Goal: Information Seeking & Learning: Find specific fact

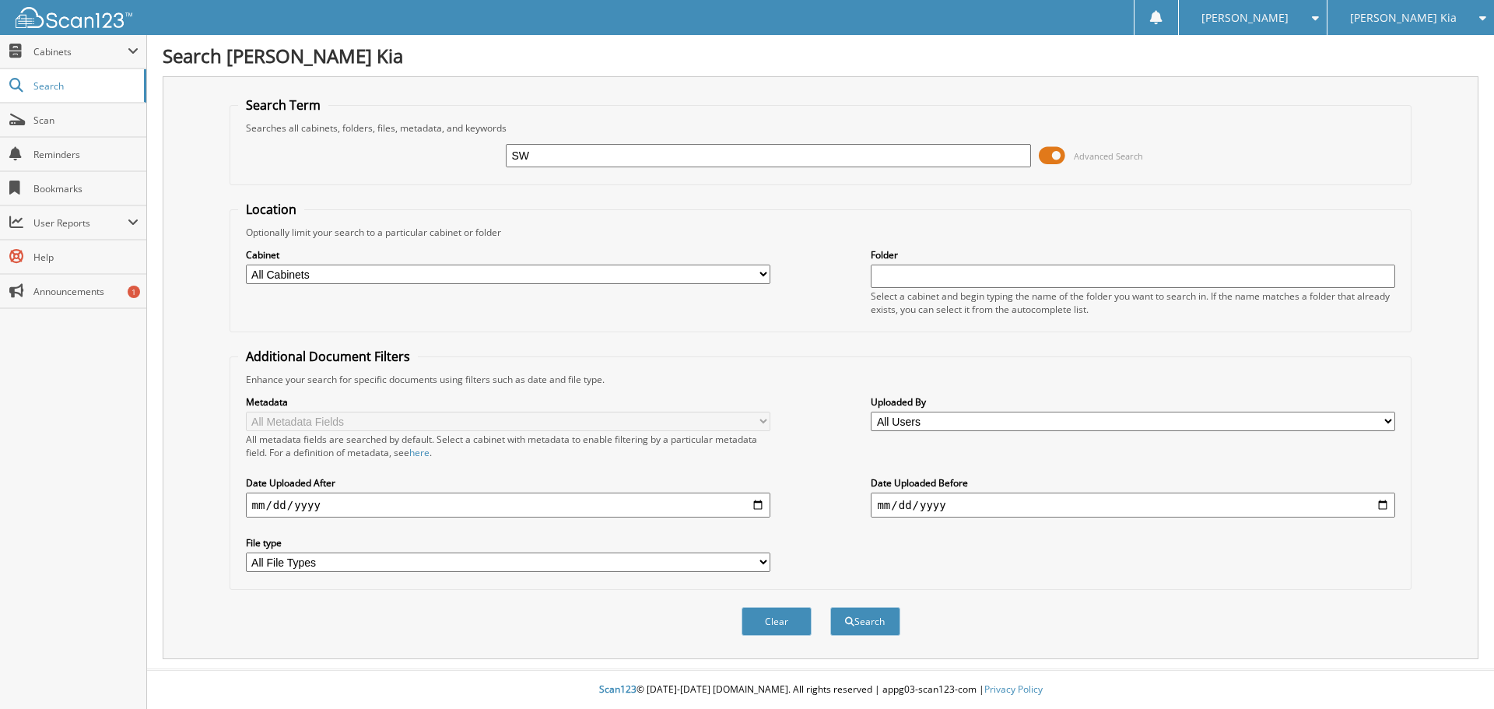
type input "S"
type input "CW111465"
click at [830, 607] on button "Search" at bounding box center [865, 621] width 70 height 29
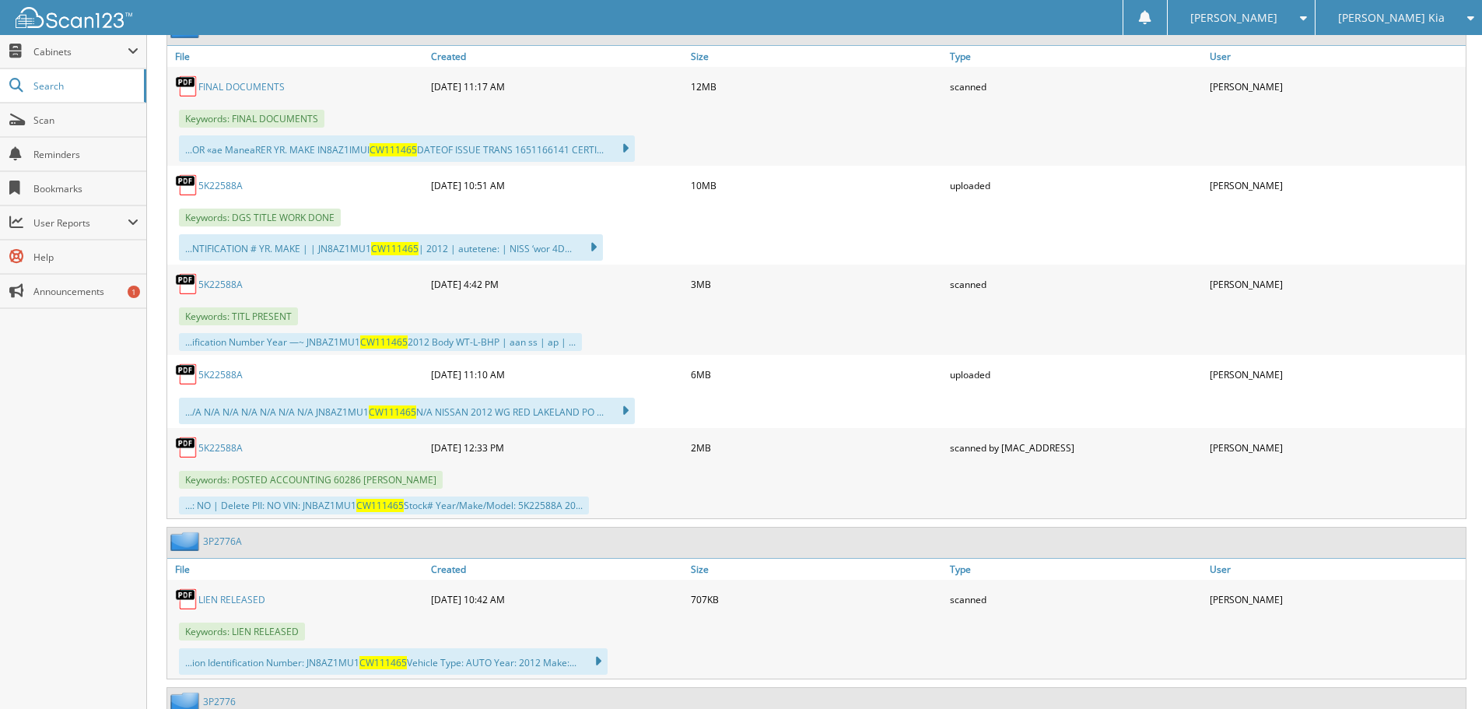
scroll to position [778, 0]
click at [233, 450] on link "5K22588A" at bounding box center [220, 446] width 44 height 13
click at [226, 446] on link "5K22588A" at bounding box center [220, 446] width 44 height 13
click at [224, 368] on link "5K22588A" at bounding box center [220, 372] width 44 height 13
click at [223, 368] on link "5K22588A" at bounding box center [220, 372] width 44 height 13
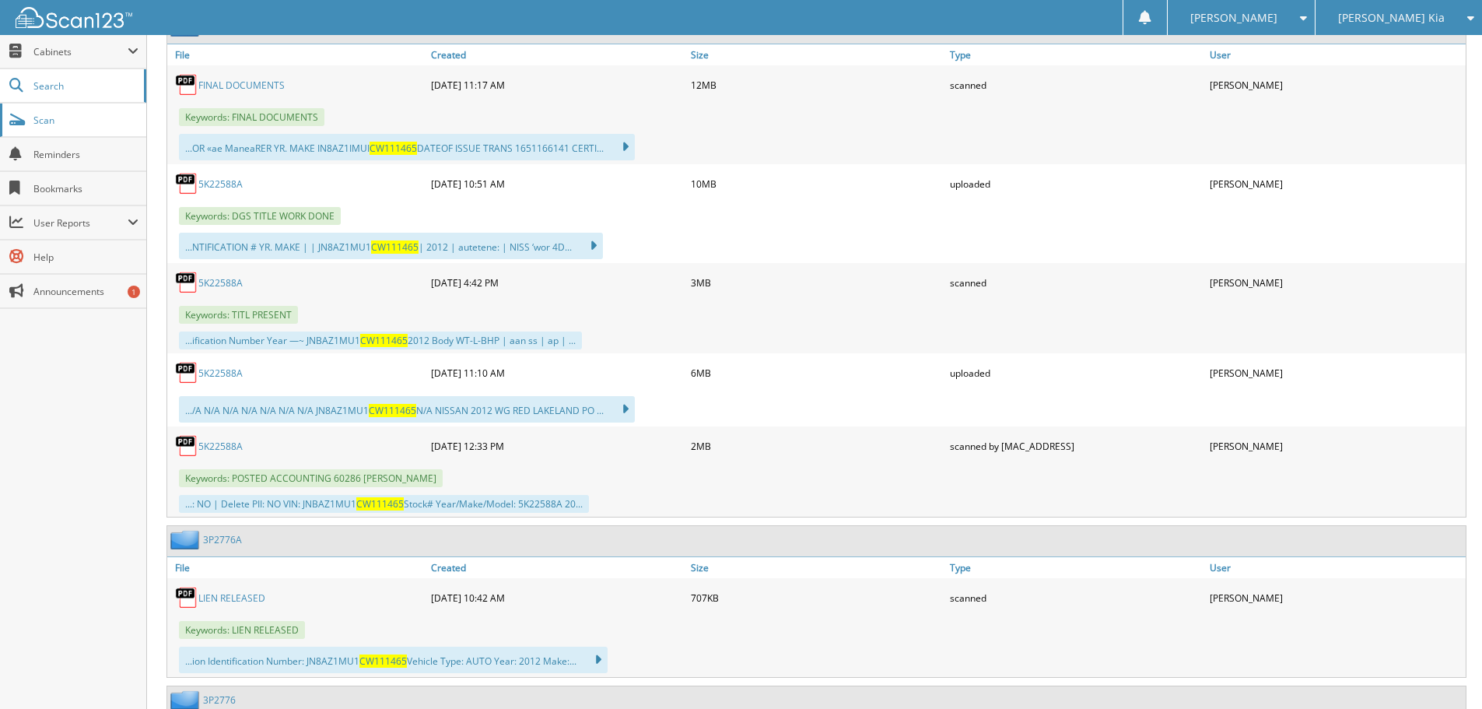
click at [66, 134] on link "Scan" at bounding box center [73, 119] width 146 height 33
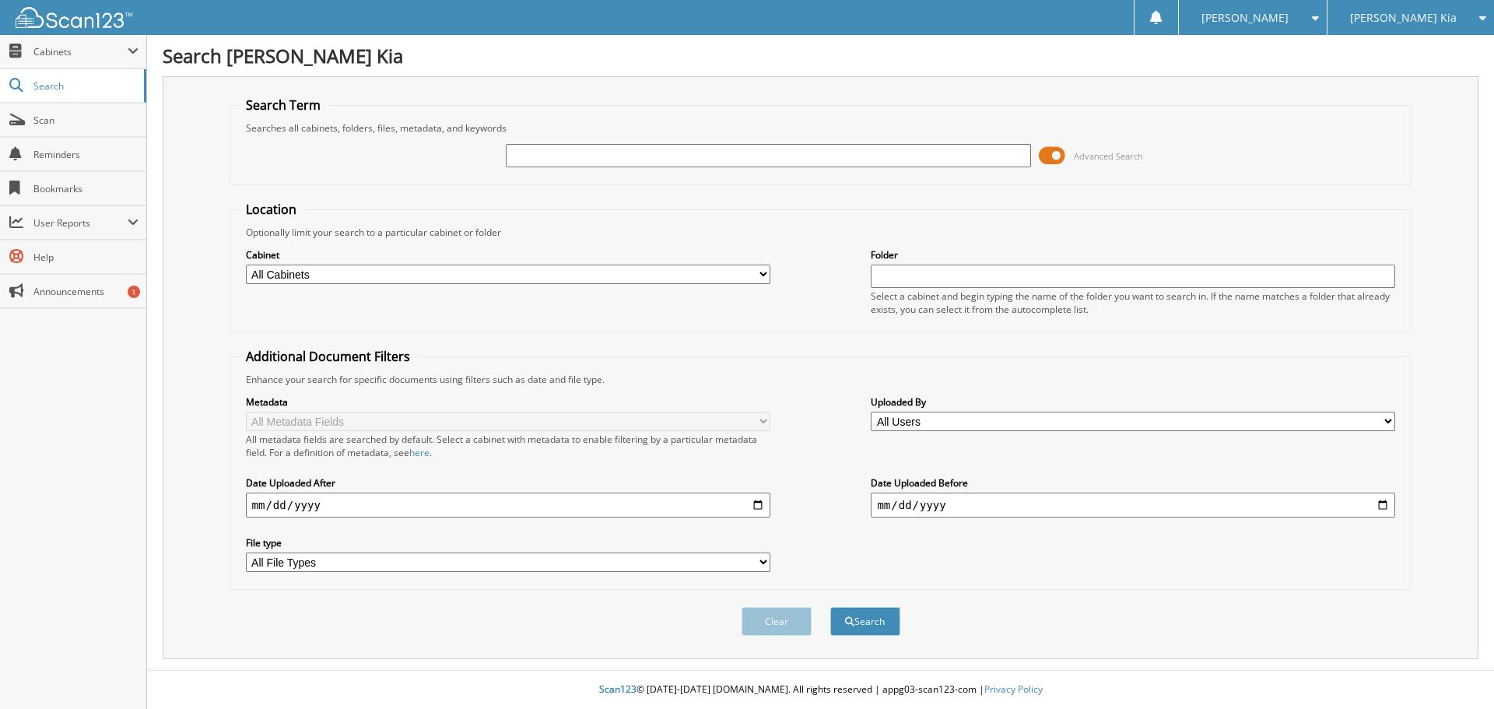
click at [598, 139] on div "Advanced Search" at bounding box center [821, 156] width 1166 height 42
click at [608, 167] on input "text" at bounding box center [768, 155] width 524 height 23
type input "M7275684"
click at [830, 607] on button "Search" at bounding box center [865, 621] width 70 height 29
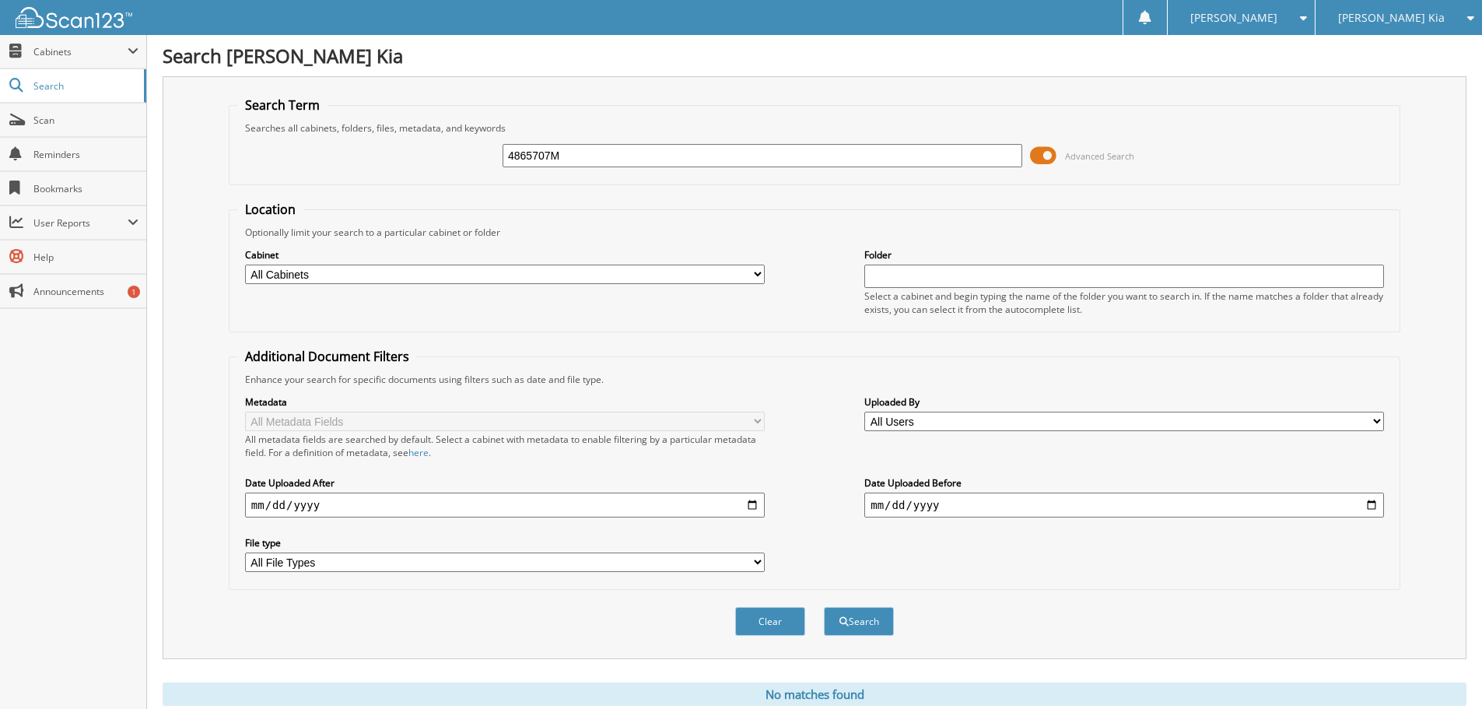
type input "4865707M"
click at [824, 607] on button "Search" at bounding box center [859, 621] width 70 height 29
drag, startPoint x: 577, startPoint y: 150, endPoint x: 331, endPoint y: 143, distance: 246.8
click at [331, 143] on div "4865707M Advanced Search" at bounding box center [814, 156] width 1155 height 42
type input "M7075684"
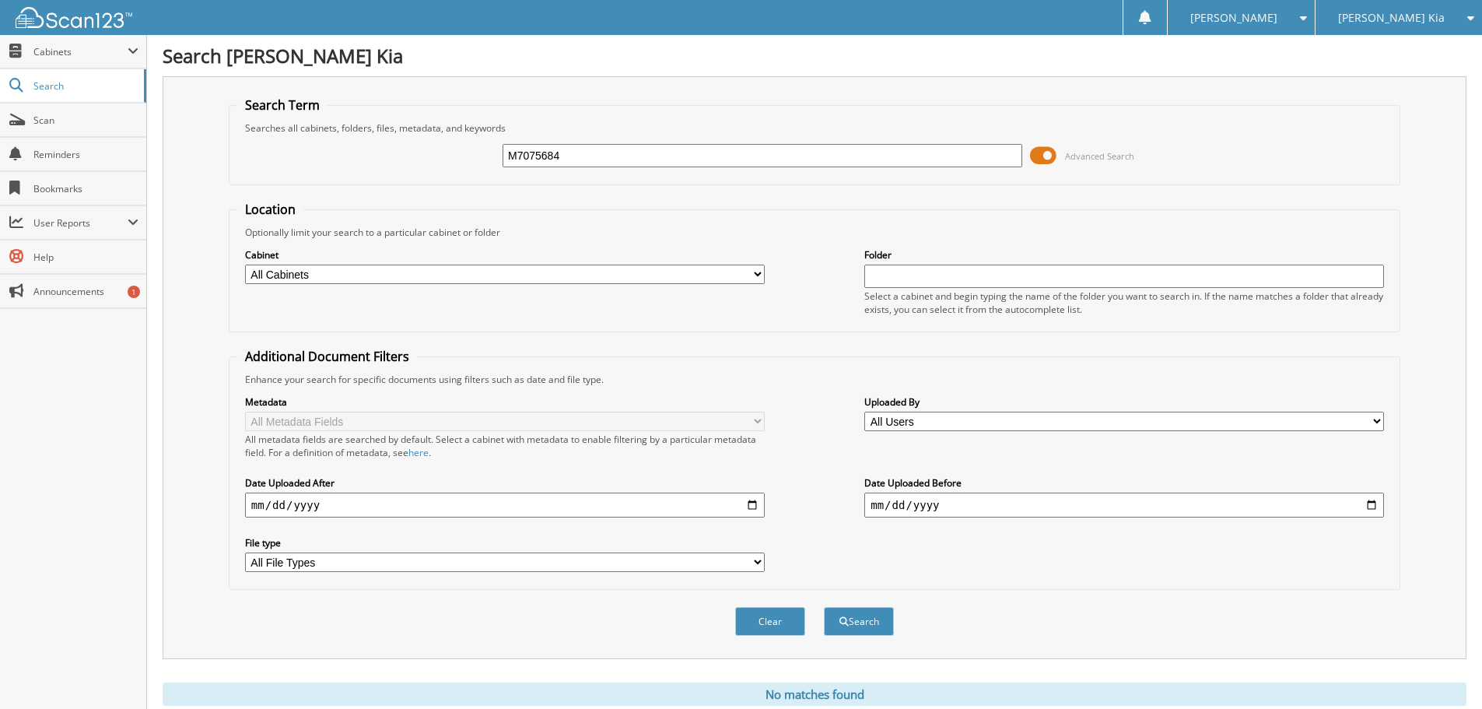
click at [824, 607] on button "Search" at bounding box center [859, 621] width 70 height 29
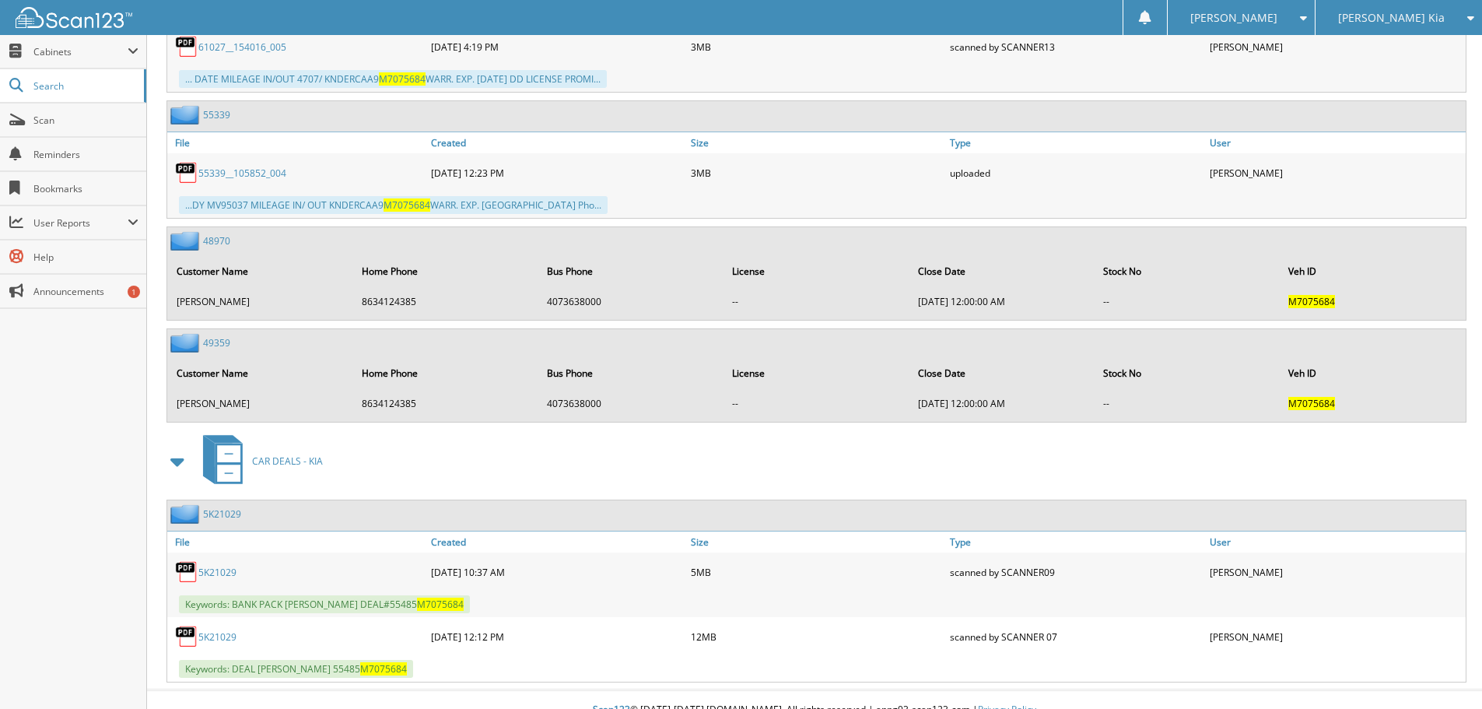
scroll to position [837, 0]
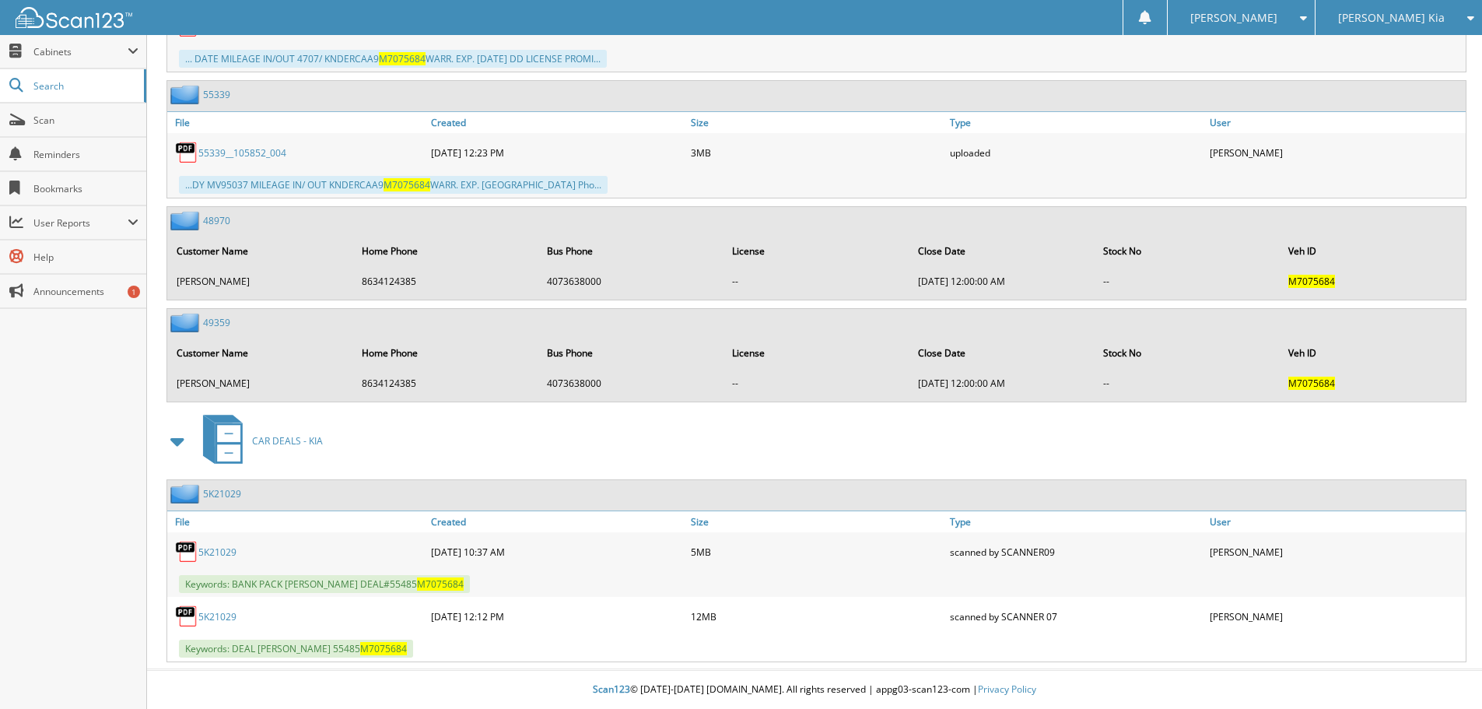
click at [228, 620] on link "5K21029" at bounding box center [217, 616] width 38 height 13
click at [213, 555] on link "5K21029" at bounding box center [217, 551] width 38 height 13
click at [226, 550] on link "5K21029" at bounding box center [217, 551] width 38 height 13
click at [78, 116] on span "Scan" at bounding box center [85, 120] width 105 height 13
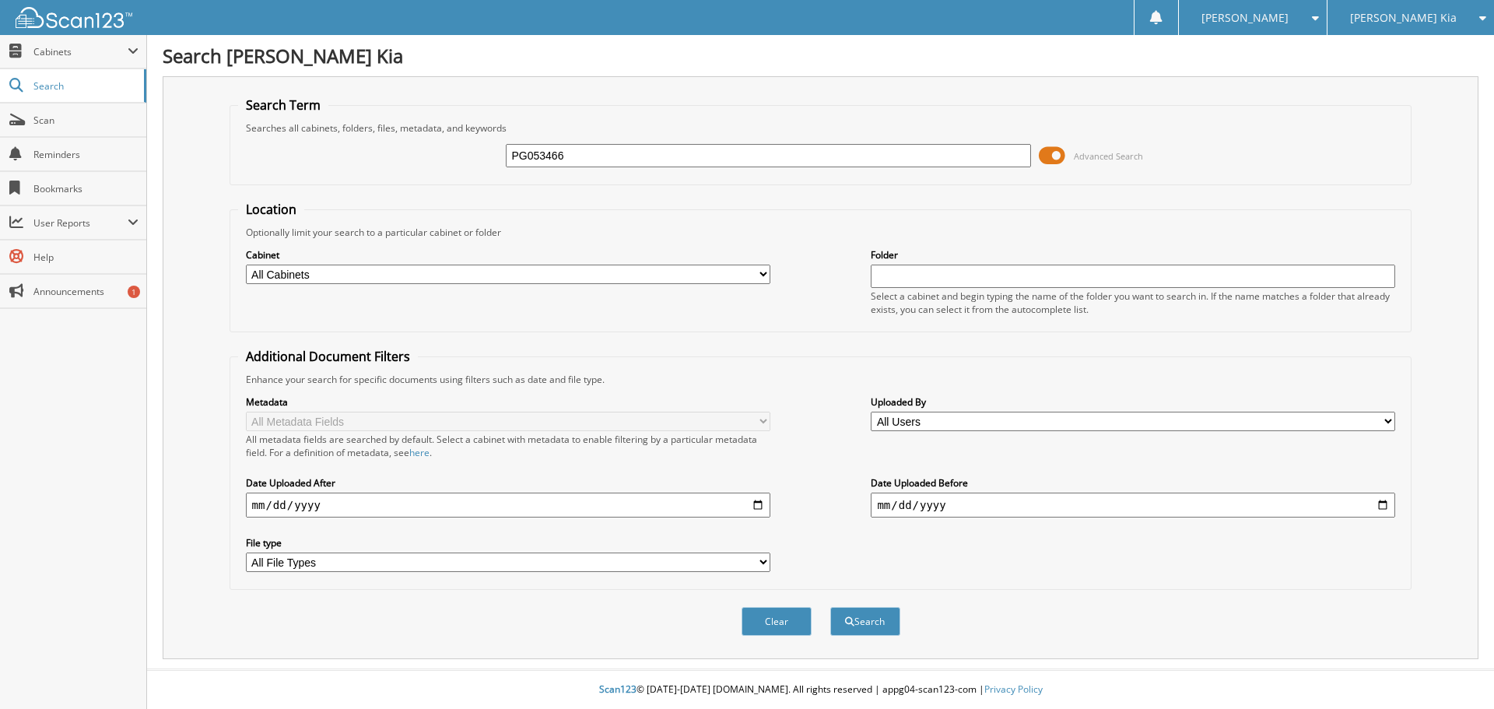
type input "PG053466"
click at [830, 607] on button "Search" at bounding box center [865, 621] width 70 height 29
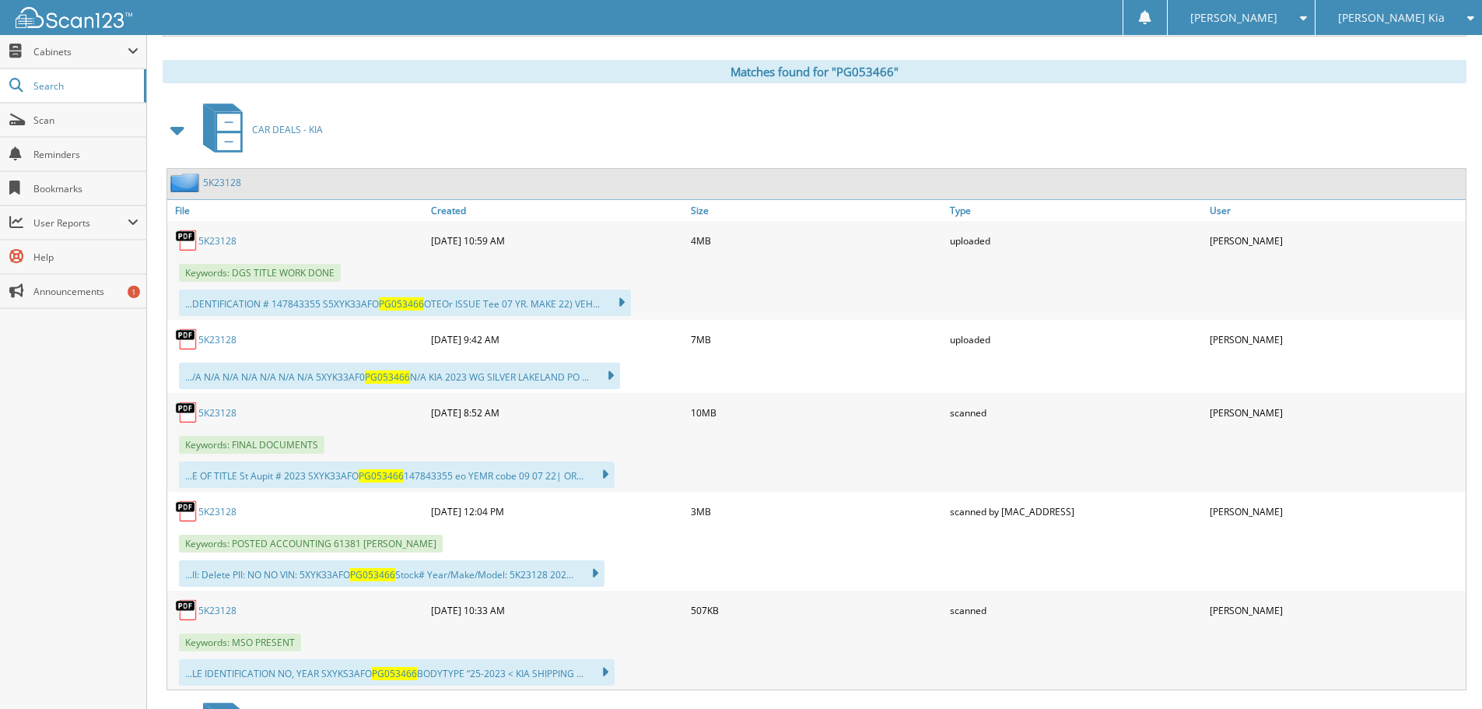
scroll to position [700, 0]
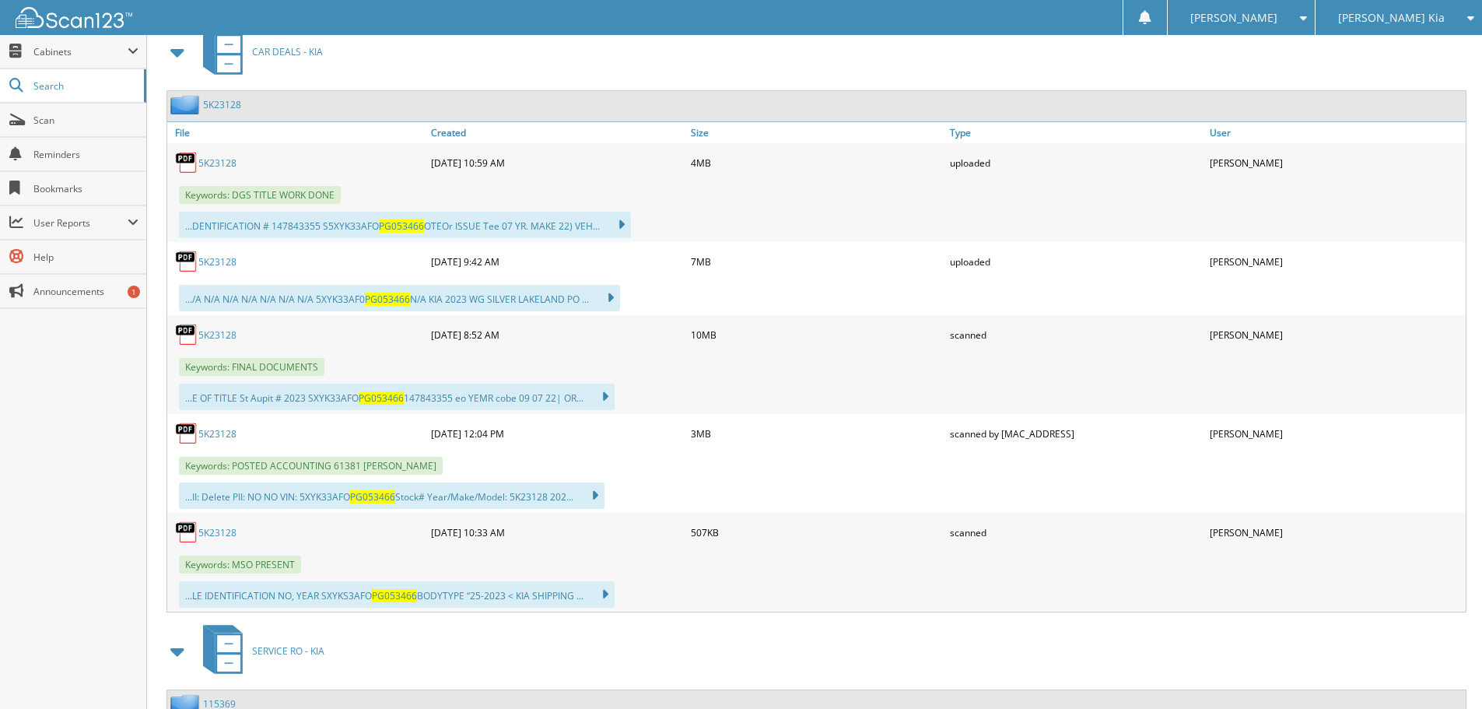
click at [237, 433] on div "5K23128" at bounding box center [297, 433] width 260 height 31
click at [221, 432] on link "5K23128" at bounding box center [217, 433] width 38 height 13
click at [230, 266] on link "5K23128" at bounding box center [217, 261] width 38 height 13
click at [61, 132] on link "Scan" at bounding box center [73, 119] width 146 height 33
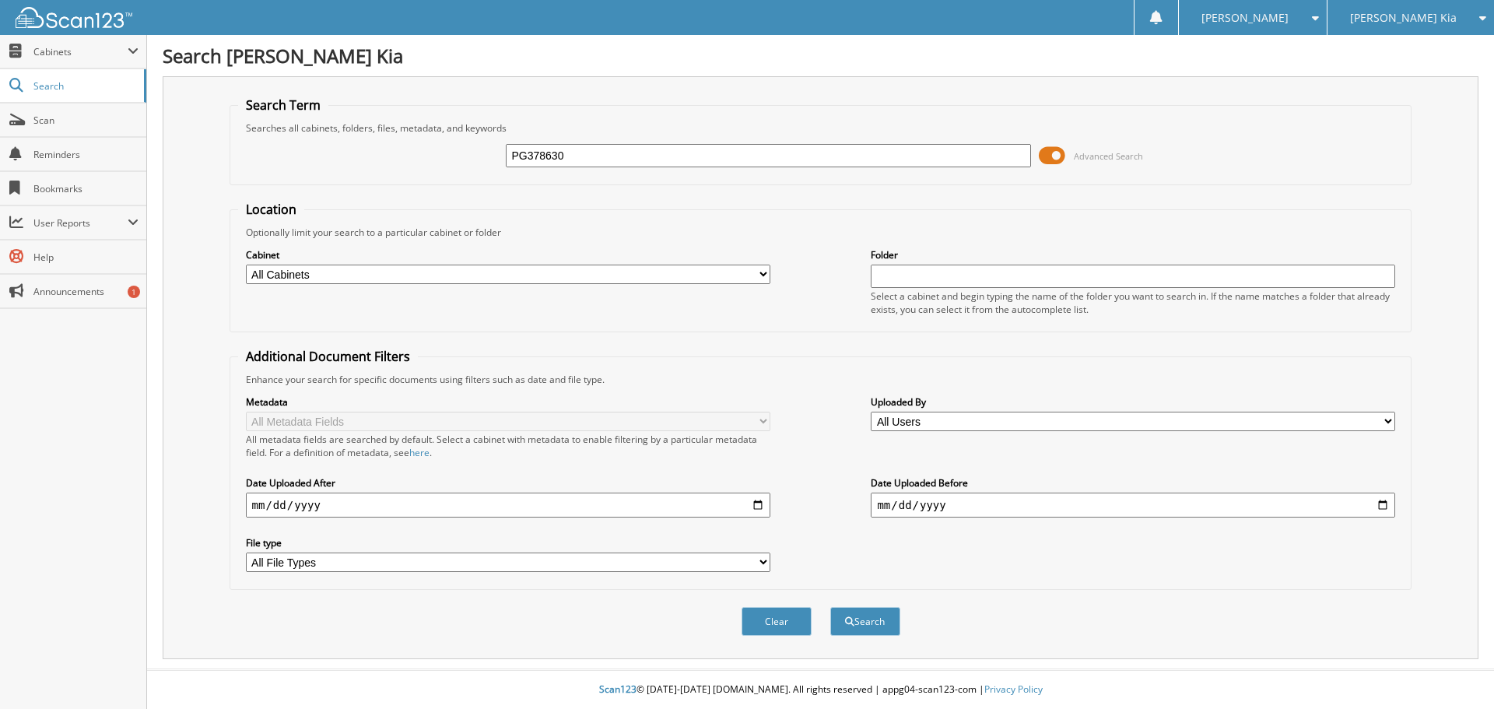
type input "PG378630"
click at [830, 607] on button "Search" at bounding box center [865, 621] width 70 height 29
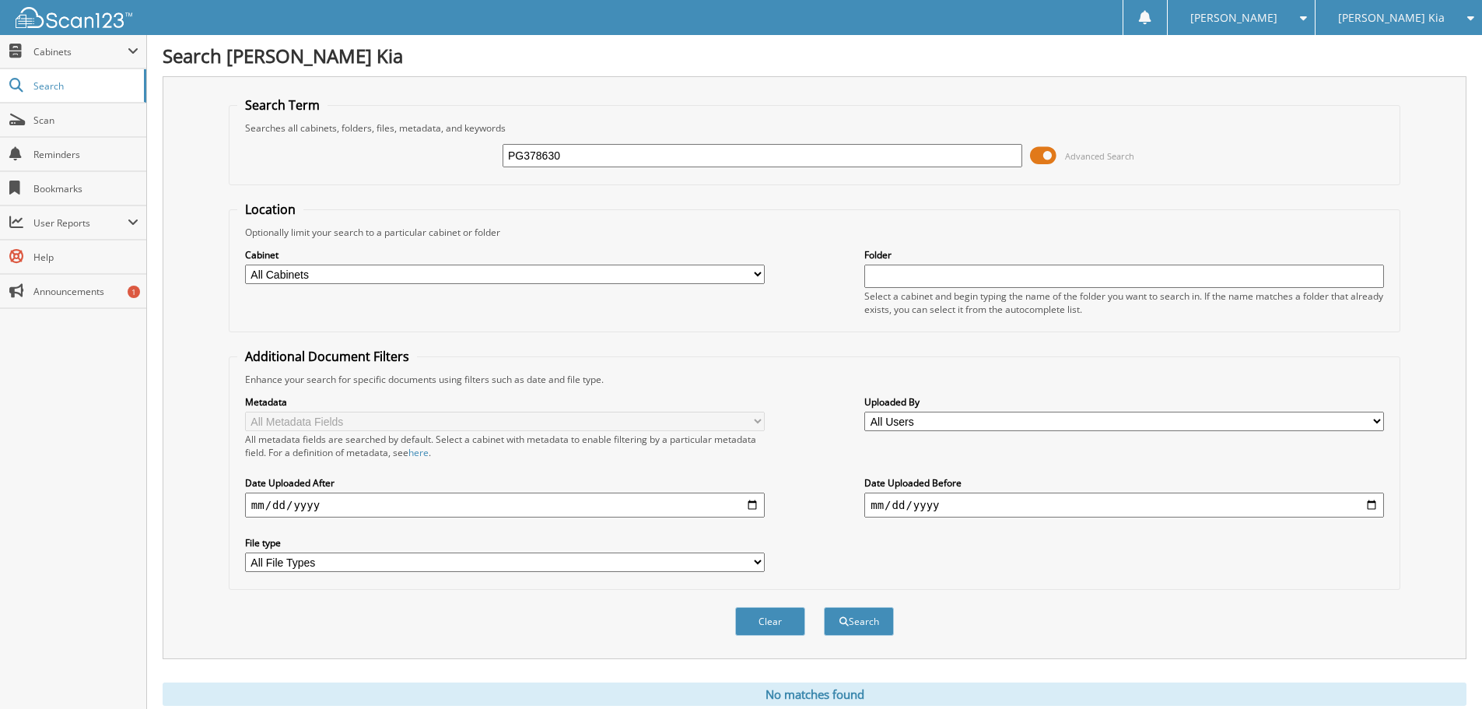
click at [592, 157] on input "PG378630" at bounding box center [763, 155] width 520 height 23
type input "PG378670"
click at [824, 607] on button "Search" at bounding box center [859, 621] width 70 height 29
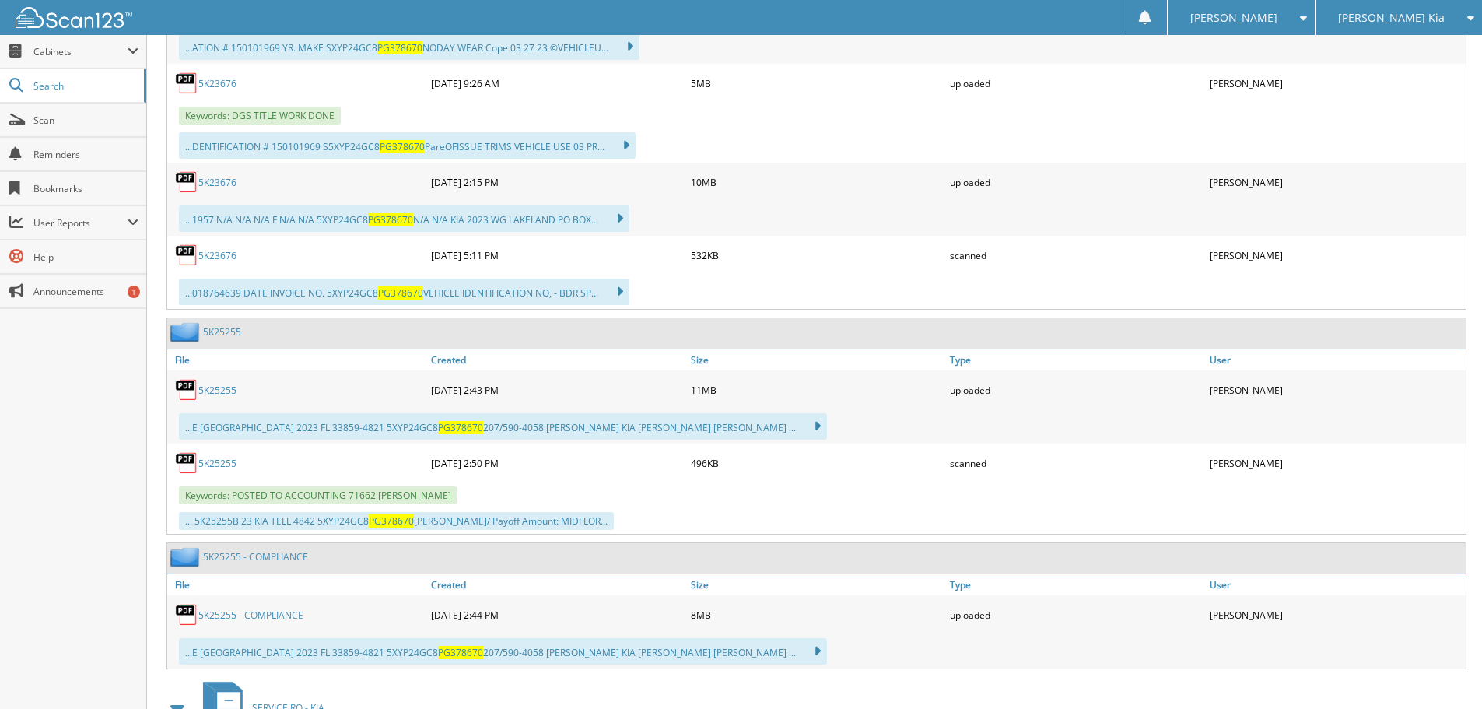
scroll to position [934, 0]
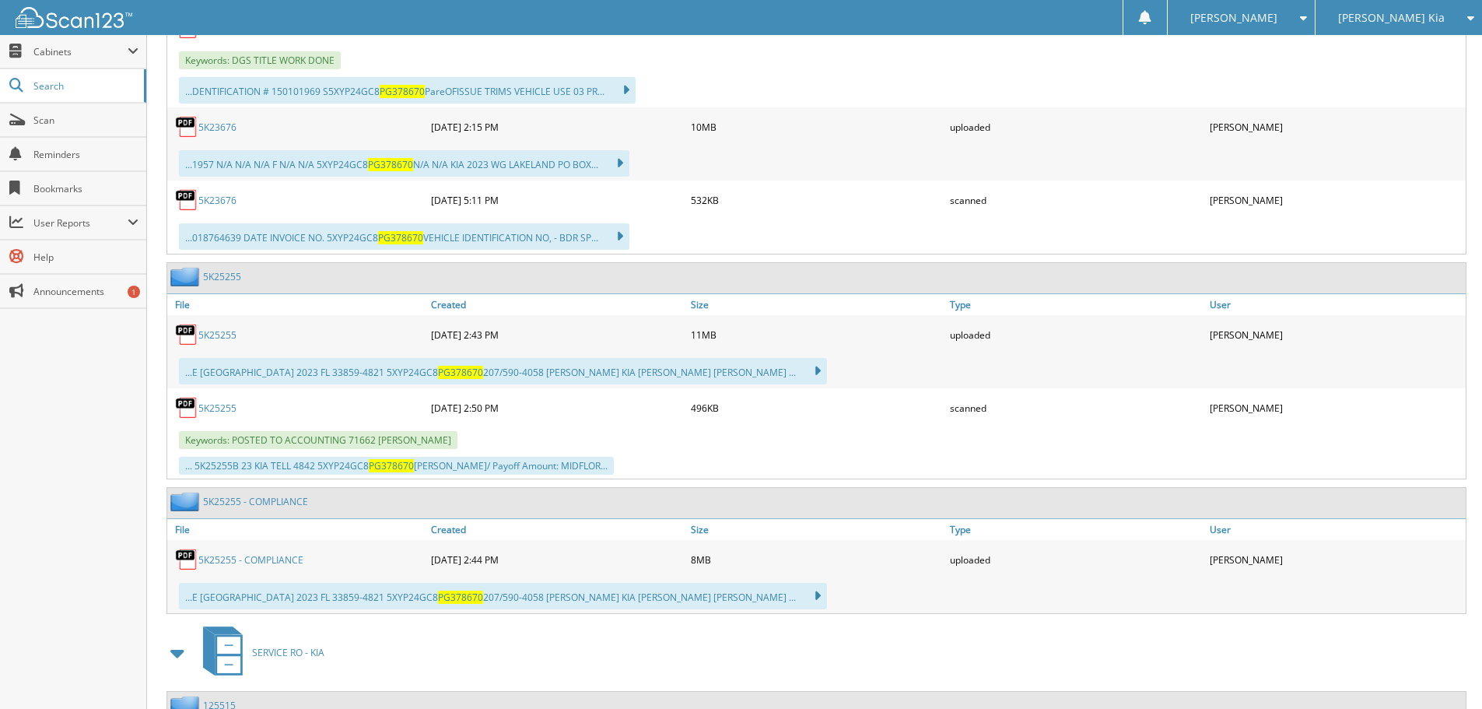
click at [206, 412] on link "5K25255" at bounding box center [217, 408] width 38 height 13
click at [232, 334] on link "5K25255" at bounding box center [217, 334] width 38 height 13
click at [63, 125] on span "Scan" at bounding box center [85, 120] width 105 height 13
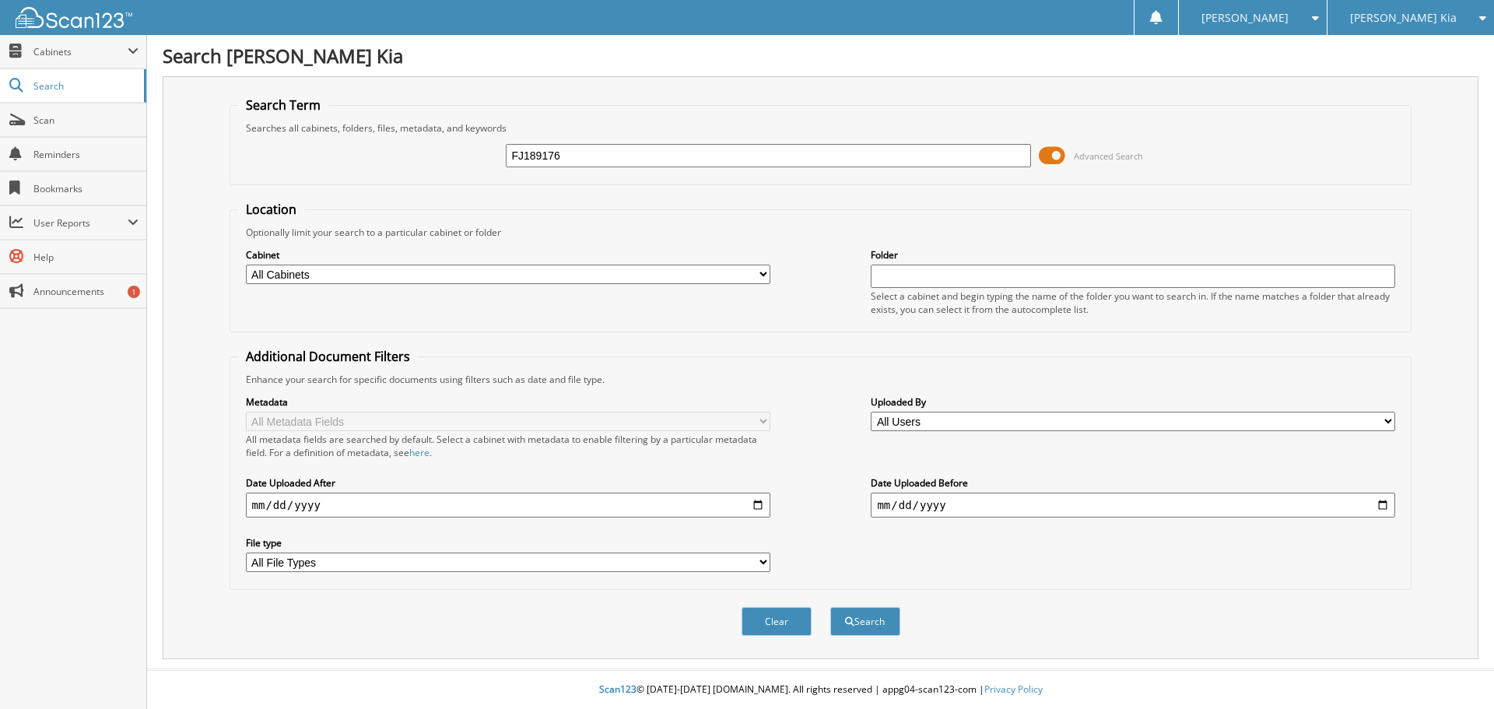
type input "FJ189176"
click at [830, 607] on button "Search" at bounding box center [865, 621] width 70 height 29
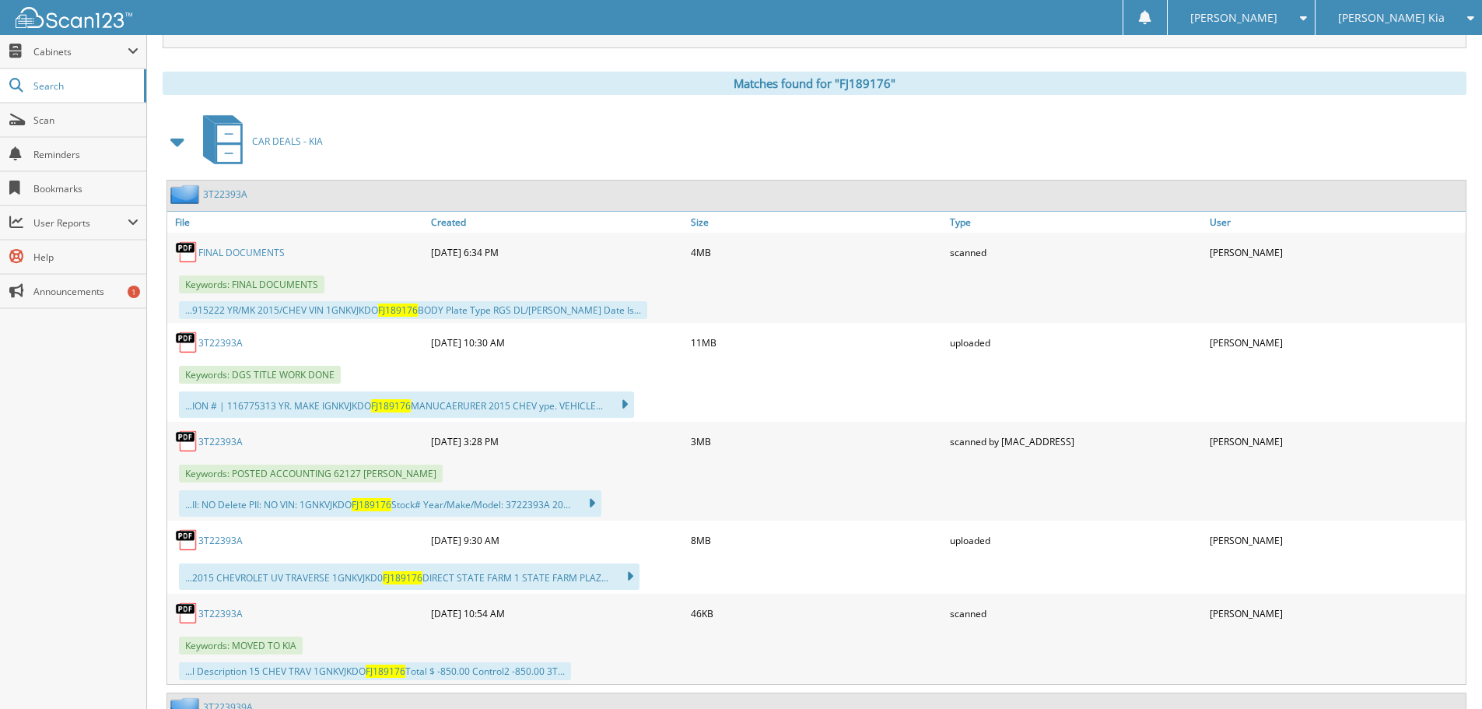
scroll to position [700, 0]
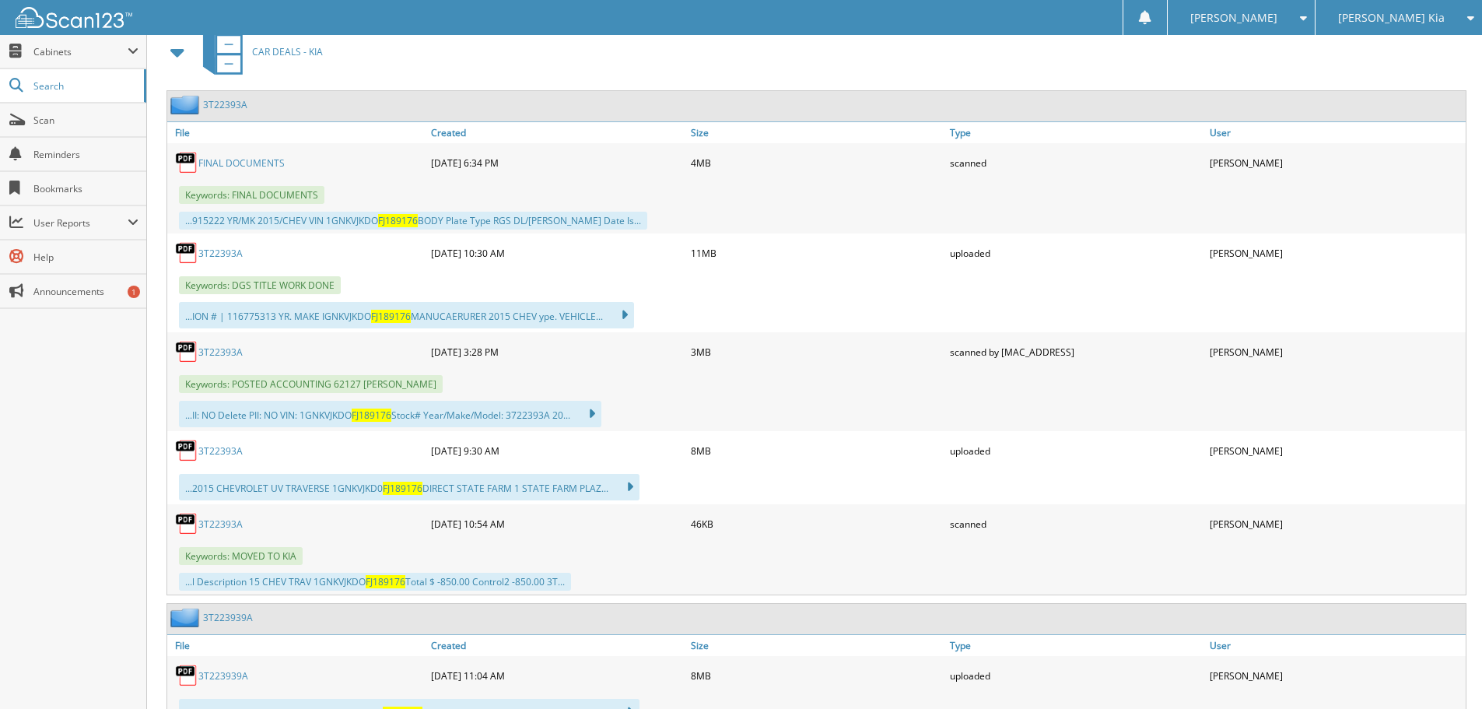
click at [227, 354] on link "3T22393A" at bounding box center [220, 351] width 44 height 13
click at [224, 454] on link "3T22393A" at bounding box center [220, 450] width 44 height 13
click at [65, 121] on span "Scan" at bounding box center [85, 120] width 105 height 13
